Goal: Task Accomplishment & Management: Manage account settings

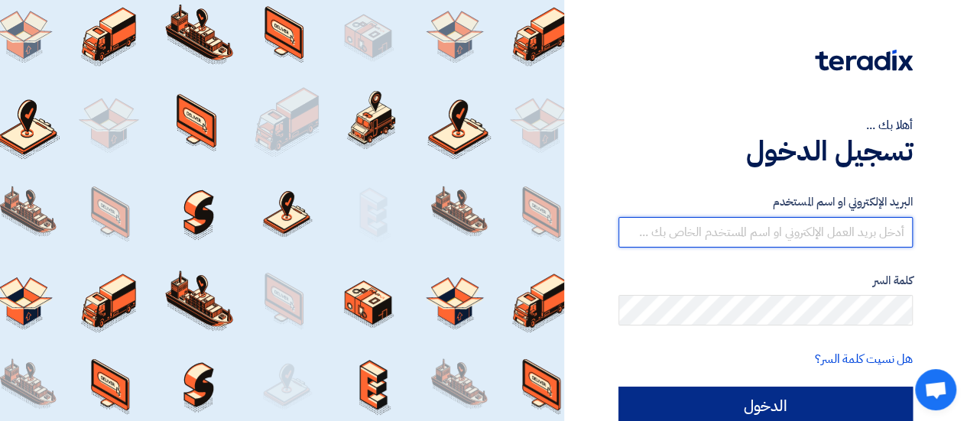
type input "[EMAIL_ADDRESS][DOMAIN_NAME]"
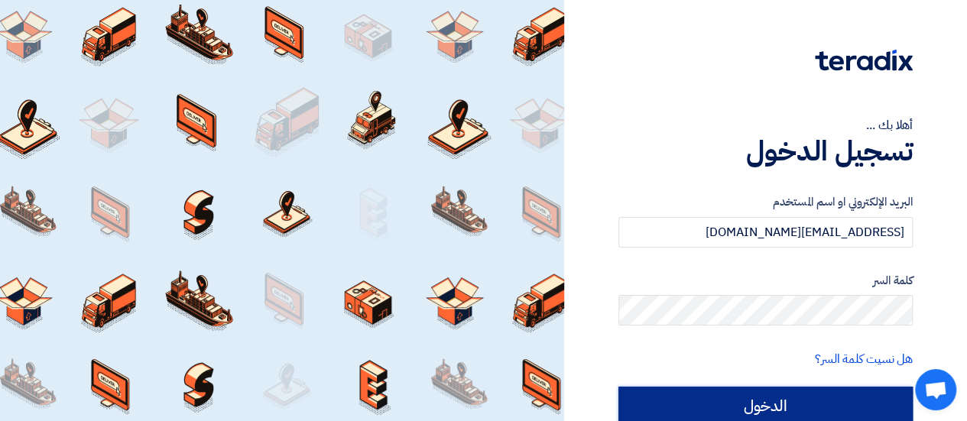
click at [784, 388] on input "الدخول" at bounding box center [765, 406] width 294 height 38
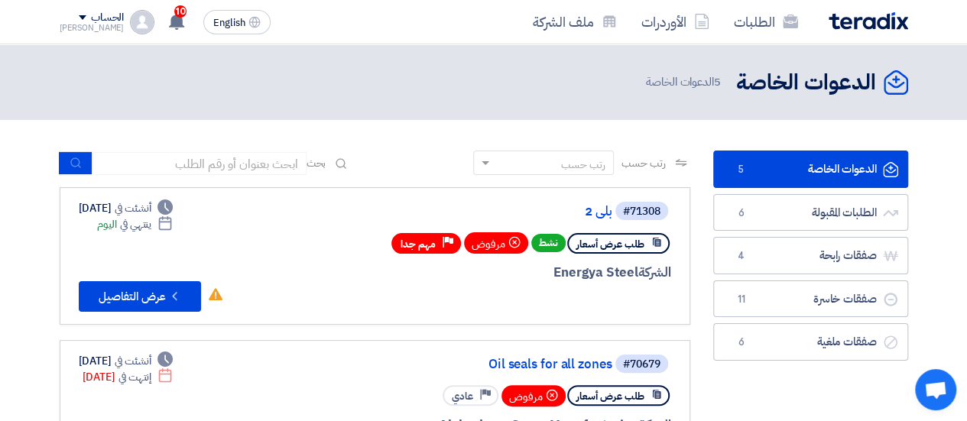
click at [777, 165] on link "الدعوات الخاصة الدعوات الخاصة 5" at bounding box center [810, 169] width 195 height 37
click at [843, 174] on link "الدعوات الخاصة الدعوات الخاصة 5" at bounding box center [810, 169] width 195 height 37
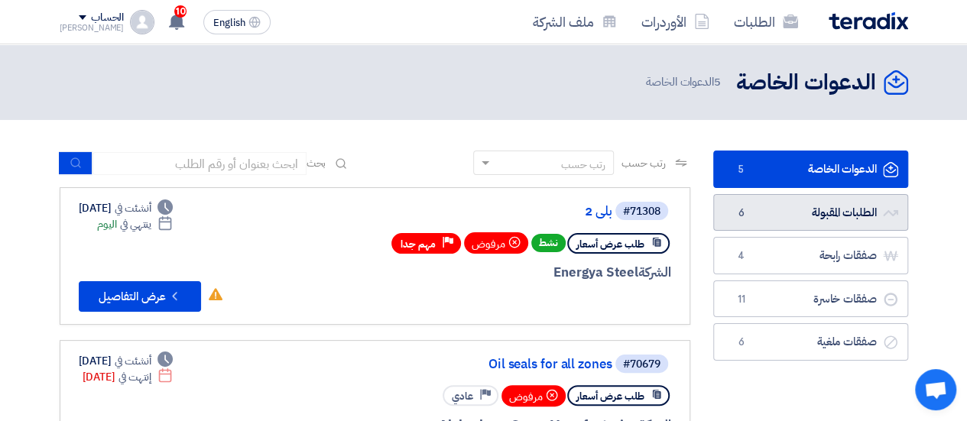
click at [813, 221] on link "الطلبات المقبولة الطلبات المقبولة 6" at bounding box center [810, 212] width 195 height 37
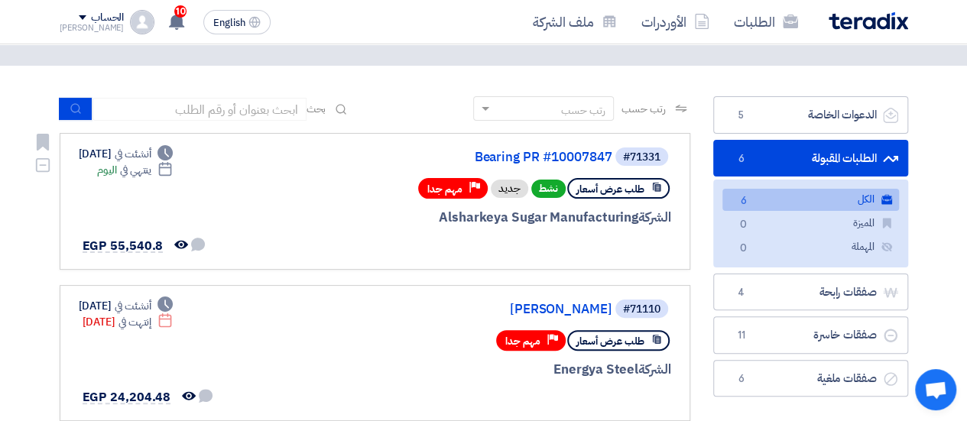
scroll to position [76, 0]
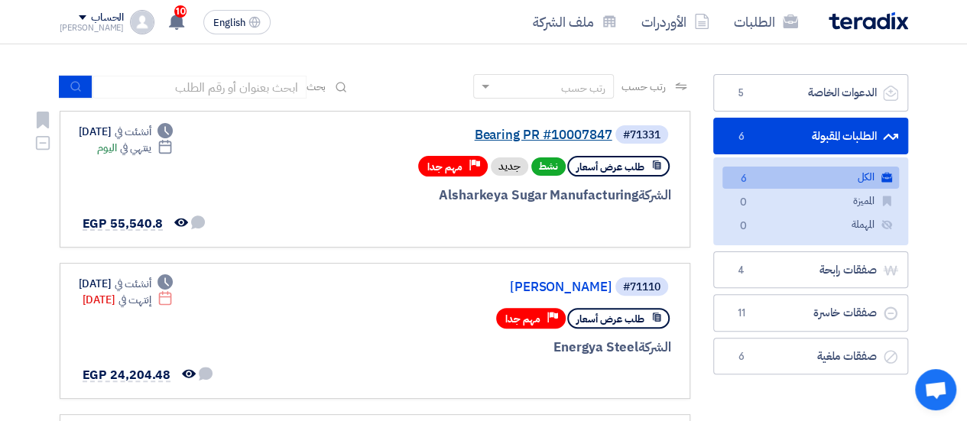
click at [512, 134] on link "Bearing PR #10007847" at bounding box center [460, 135] width 306 height 14
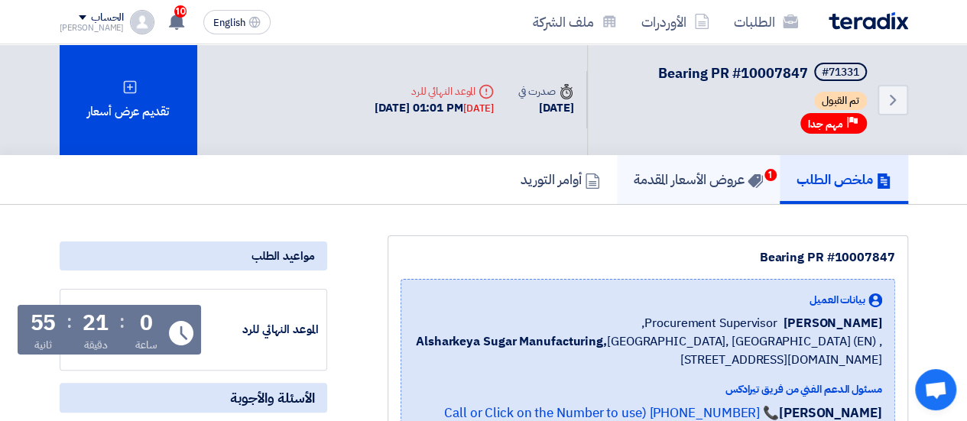
click at [668, 184] on h5 "عروض الأسعار المقدمة 1" at bounding box center [698, 179] width 129 height 18
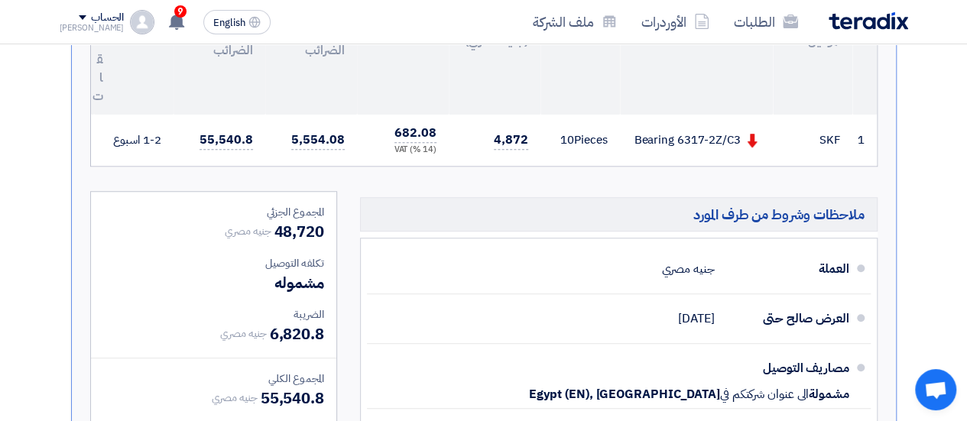
scroll to position [519, 0]
